Goal: Find specific page/section: Find specific page/section

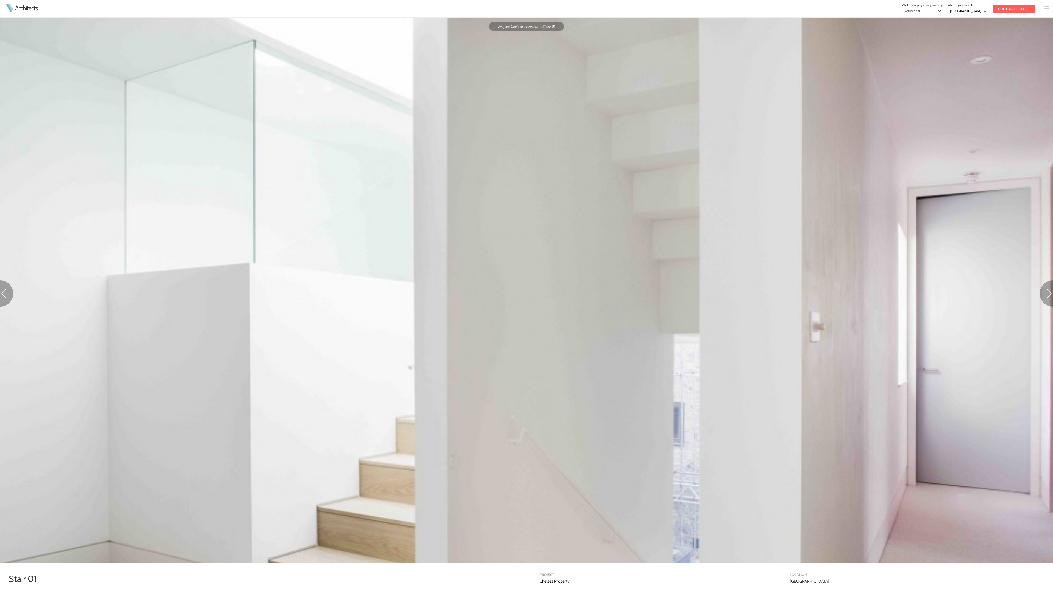
select select "[GEOGRAPHIC_DATA]"
select select "Residential"
click at [516, 26] on link "Project: Chelsea Property" at bounding box center [518, 26] width 40 height 5
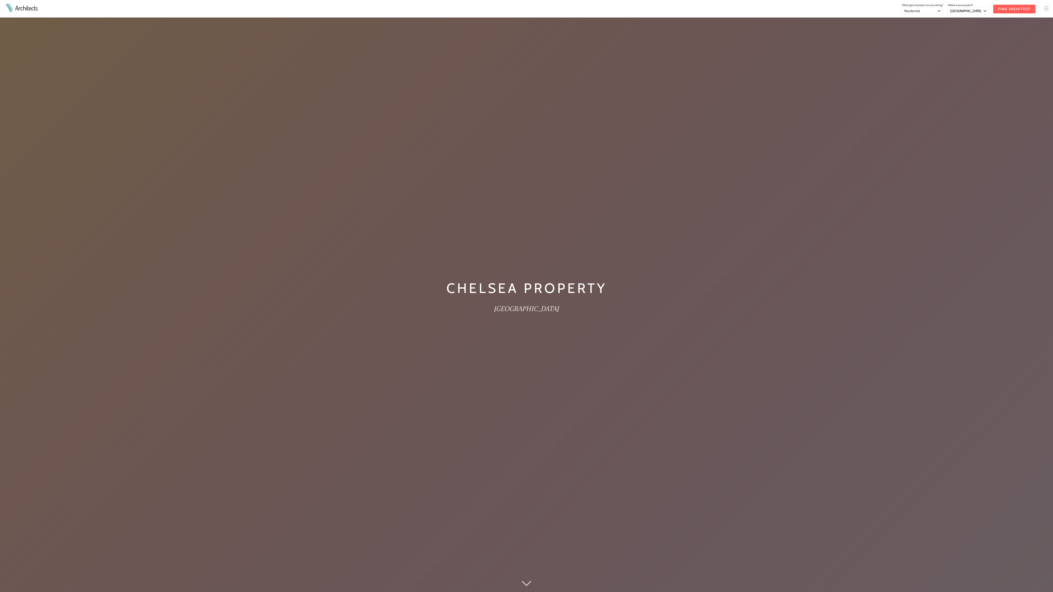
select select "[GEOGRAPHIC_DATA]"
select select "Residential"
